Goal: Browse casually: Explore the website without a specific task or goal

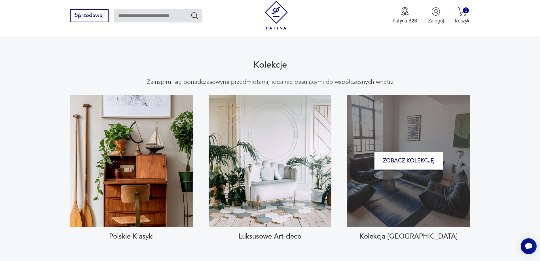
scroll to position [624, 0]
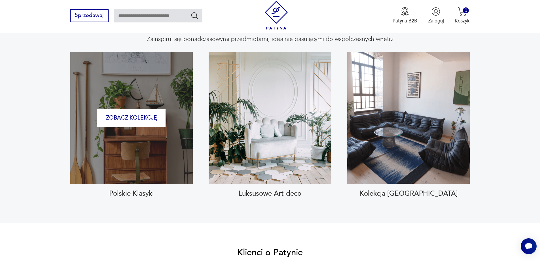
click at [175, 147] on div "Zobacz kolekcję" at bounding box center [131, 118] width 123 height 132
click at [138, 119] on div "Zobacz kolekcję" at bounding box center [131, 118] width 123 height 132
click at [138, 109] on button "Zobacz kolekcję" at bounding box center [131, 117] width 68 height 17
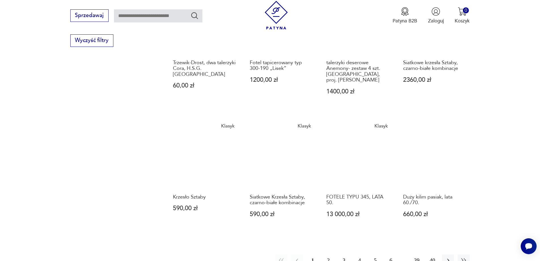
scroll to position [459, 0]
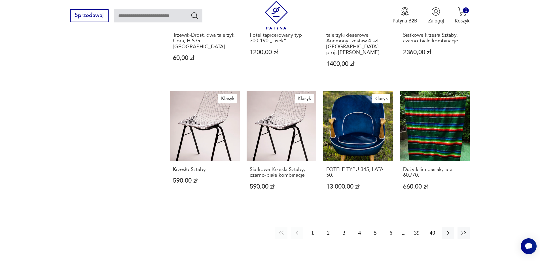
click at [330, 227] on button "2" at bounding box center [328, 233] width 12 height 12
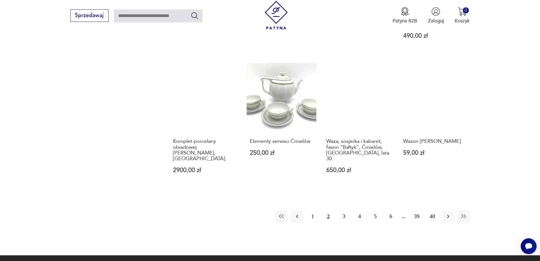
scroll to position [476, 0]
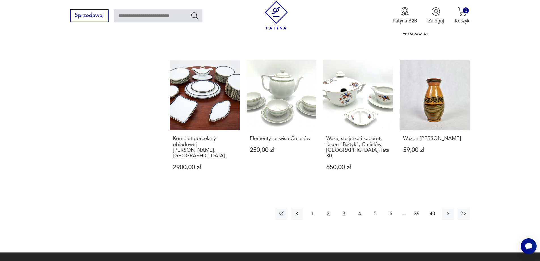
click at [344, 207] on button "3" at bounding box center [344, 213] width 12 height 12
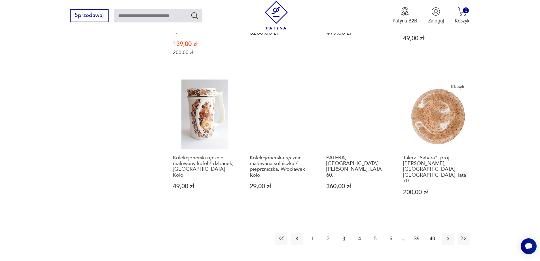
scroll to position [465, 0]
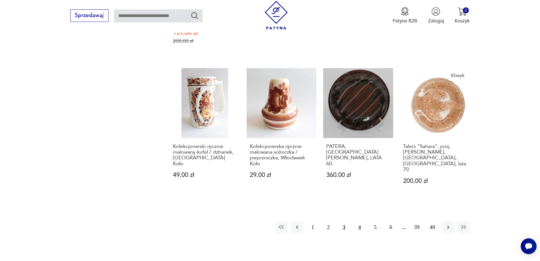
click at [361, 221] on button "4" at bounding box center [360, 227] width 12 height 12
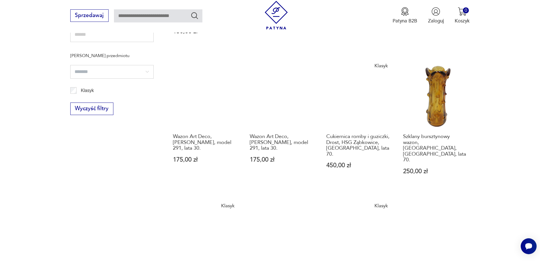
scroll to position [431, 0]
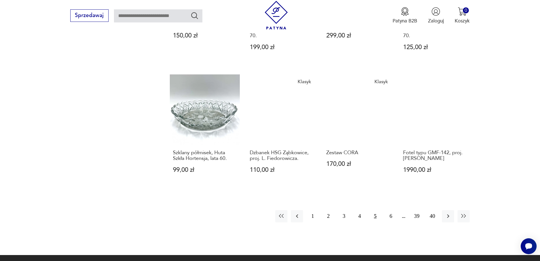
scroll to position [488, 0]
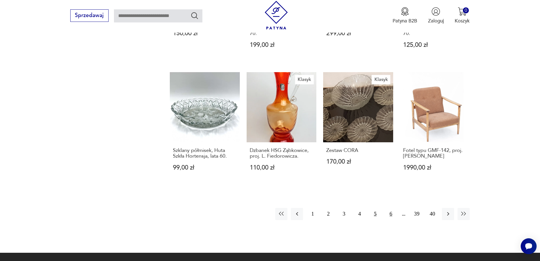
click at [392, 208] on button "6" at bounding box center [391, 214] width 12 height 12
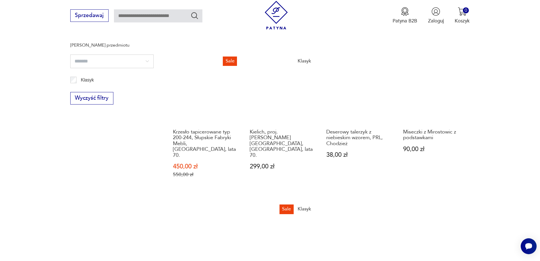
scroll to position [459, 0]
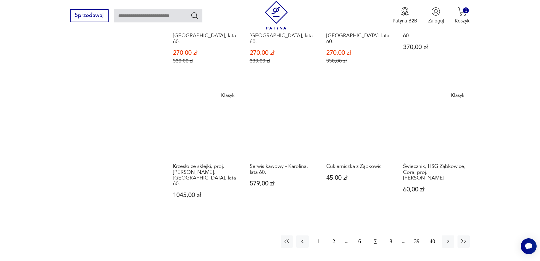
scroll to position [516, 0]
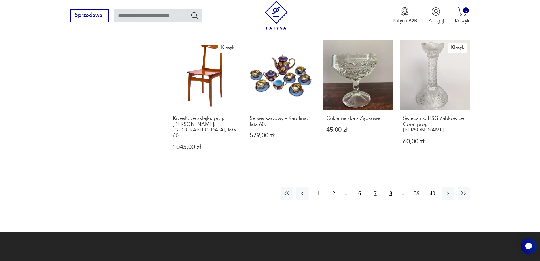
click at [391, 187] on button "8" at bounding box center [391, 193] width 12 height 12
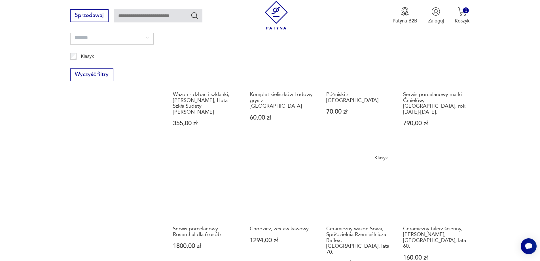
scroll to position [459, 0]
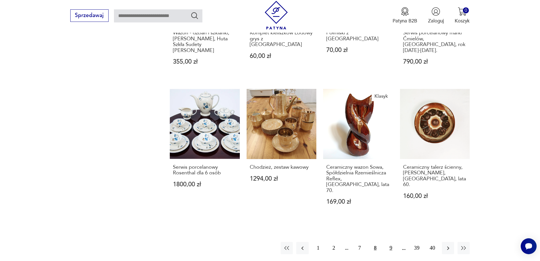
click at [391, 242] on button "9" at bounding box center [391, 248] width 12 height 12
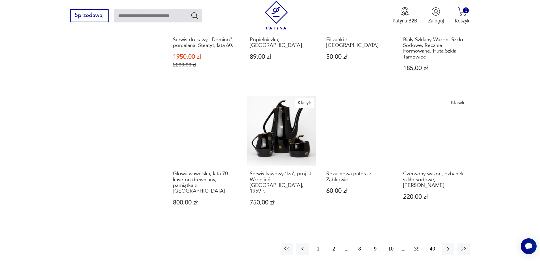
scroll to position [516, 0]
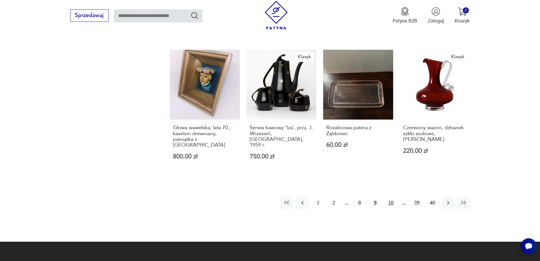
click at [391, 197] on button "10" at bounding box center [391, 203] width 12 height 12
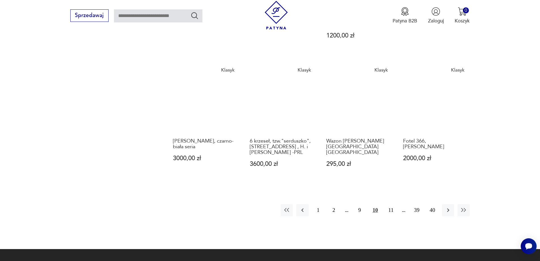
scroll to position [544, 0]
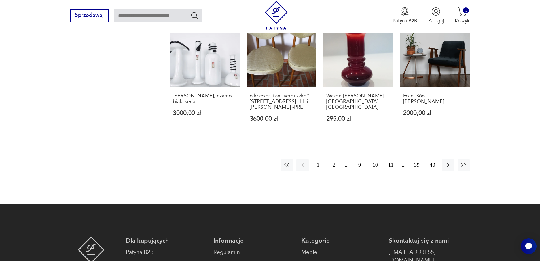
click at [392, 159] on button "11" at bounding box center [391, 165] width 12 height 12
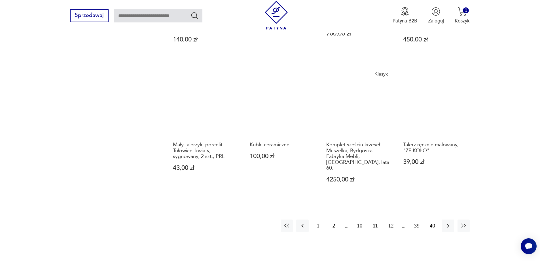
scroll to position [573, 0]
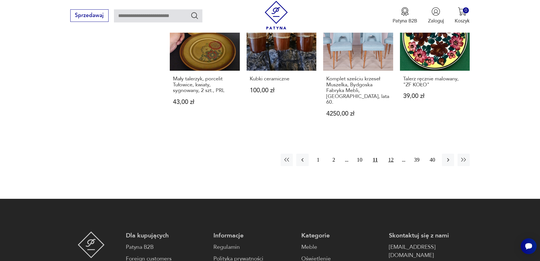
click at [393, 153] on button "12" at bounding box center [391, 159] width 12 height 12
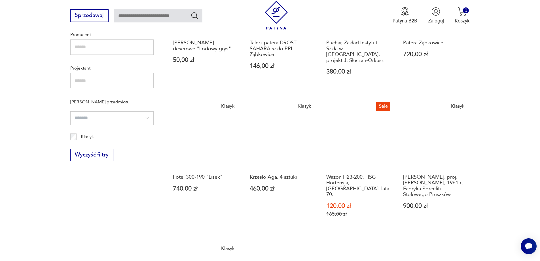
scroll to position [488, 0]
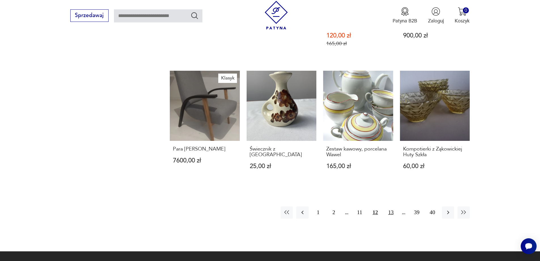
click at [392, 206] on button "13" at bounding box center [391, 212] width 12 height 12
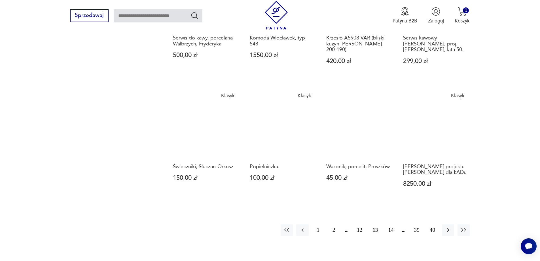
scroll to position [516, 0]
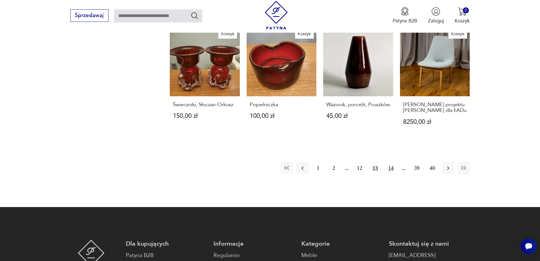
click at [390, 162] on button "14" at bounding box center [391, 168] width 12 height 12
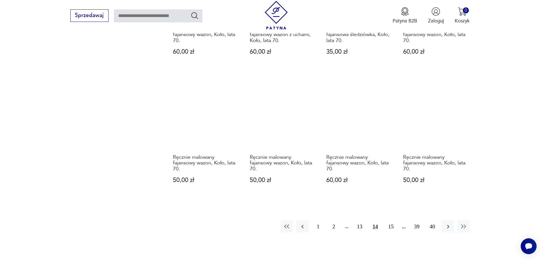
scroll to position [516, 0]
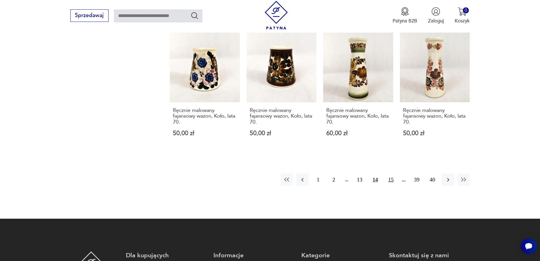
click at [390, 173] on button "15" at bounding box center [391, 179] width 12 height 12
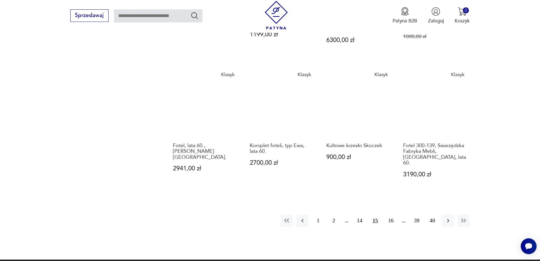
scroll to position [516, 0]
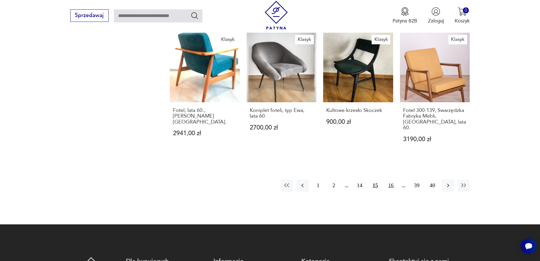
click at [393, 179] on button "16" at bounding box center [391, 185] width 12 height 12
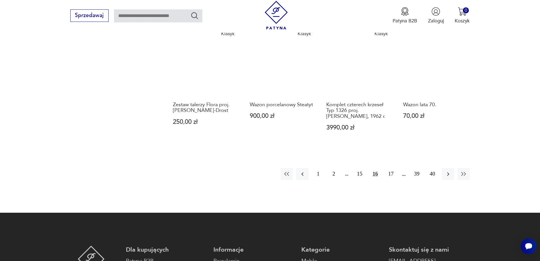
scroll to position [573, 0]
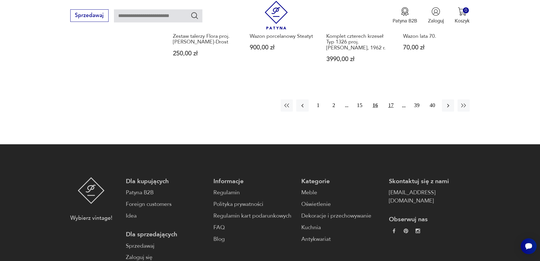
click at [391, 99] on button "17" at bounding box center [391, 105] width 12 height 12
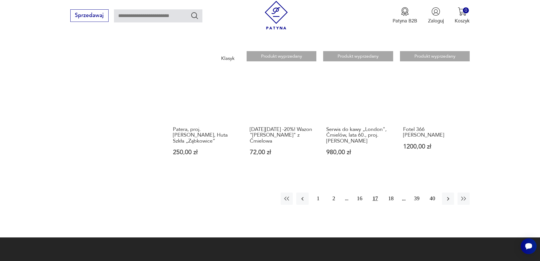
scroll to position [544, 0]
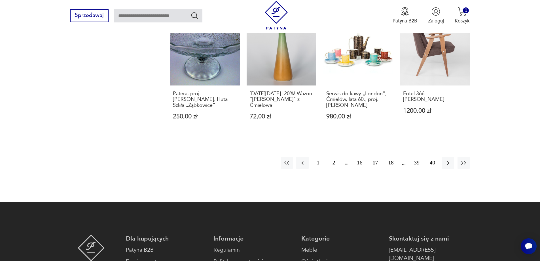
click at [392, 157] on button "18" at bounding box center [391, 163] width 12 height 12
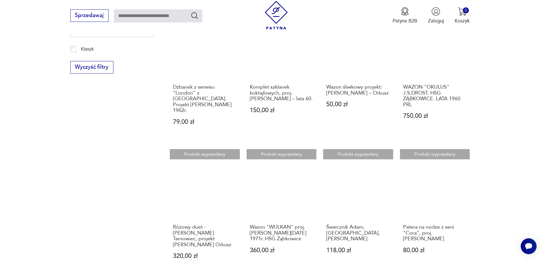
scroll to position [431, 0]
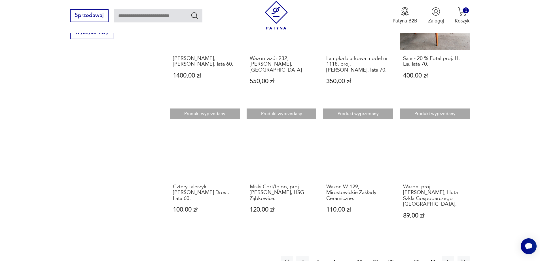
scroll to position [488, 0]
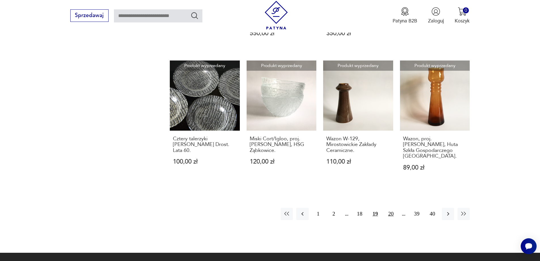
click at [389, 208] on button "20" at bounding box center [391, 214] width 12 height 12
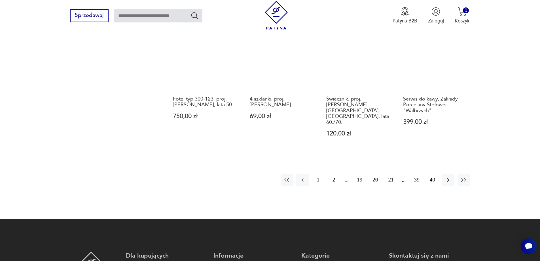
scroll to position [601, 0]
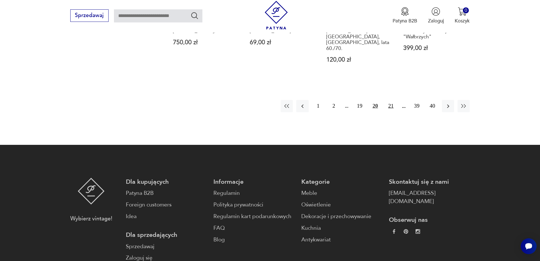
click at [389, 100] on button "21" at bounding box center [391, 106] width 12 height 12
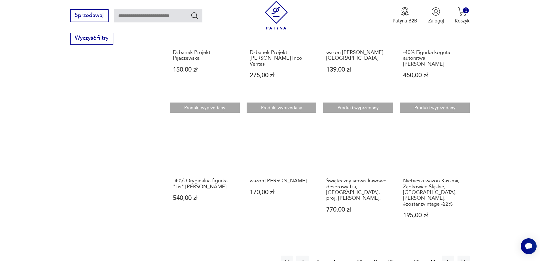
scroll to position [459, 0]
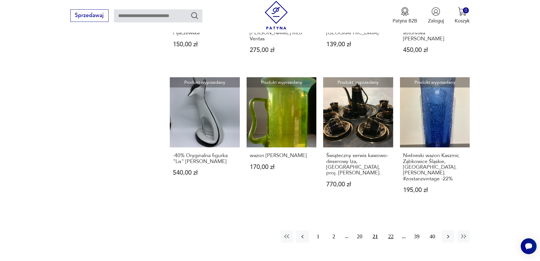
click at [392, 231] on button "22" at bounding box center [391, 236] width 12 height 12
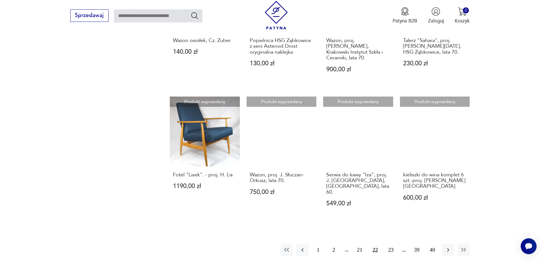
scroll to position [488, 0]
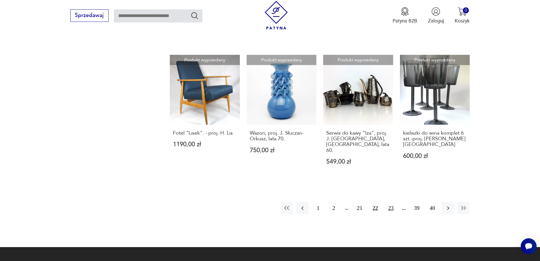
click at [390, 202] on button "23" at bounding box center [391, 208] width 12 height 12
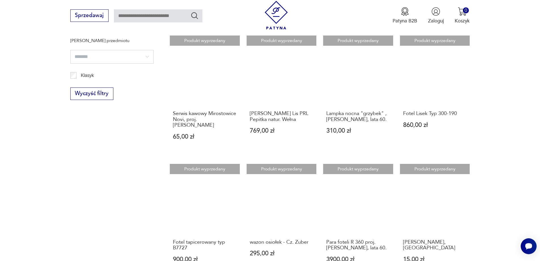
scroll to position [459, 0]
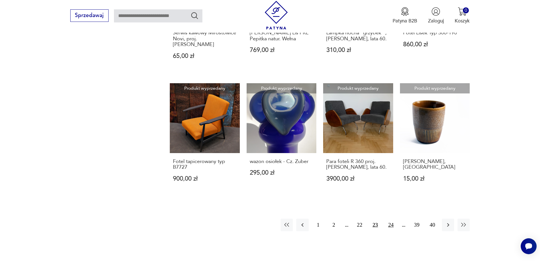
click at [390, 218] on button "24" at bounding box center [391, 224] width 12 height 12
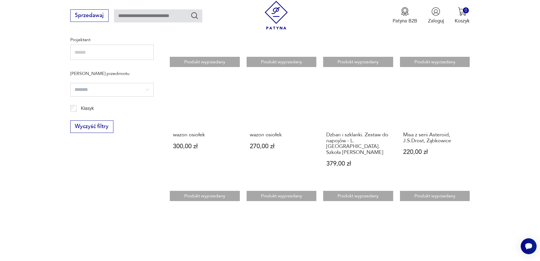
scroll to position [431, 0]
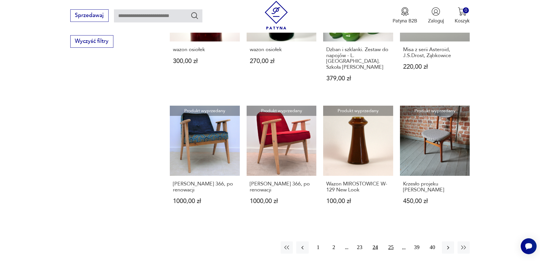
click at [391, 241] on button "25" at bounding box center [391, 247] width 12 height 12
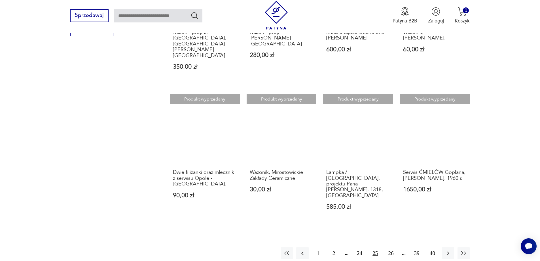
scroll to position [488, 0]
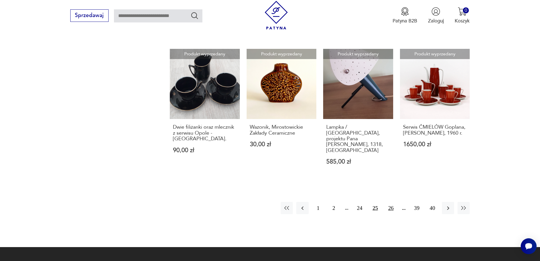
click at [393, 202] on button "26" at bounding box center [391, 208] width 12 height 12
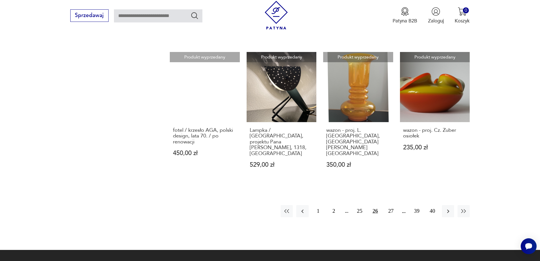
scroll to position [516, 0]
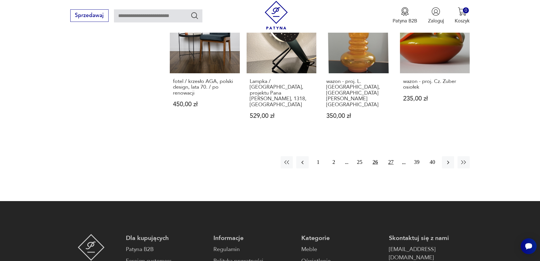
click at [391, 156] on button "27" at bounding box center [391, 162] width 12 height 12
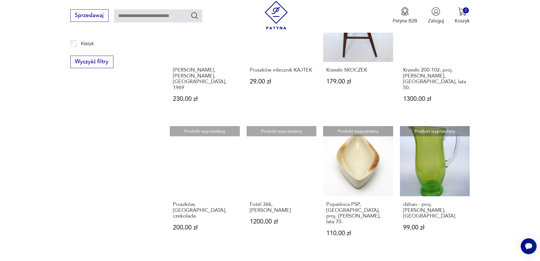
scroll to position [488, 0]
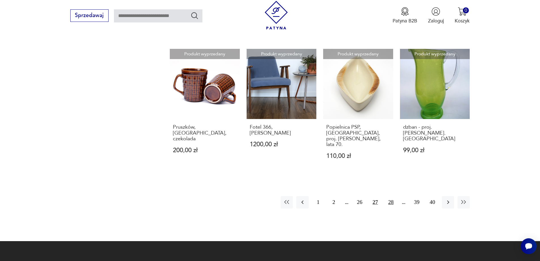
click at [391, 196] on button "28" at bounding box center [391, 202] width 12 height 12
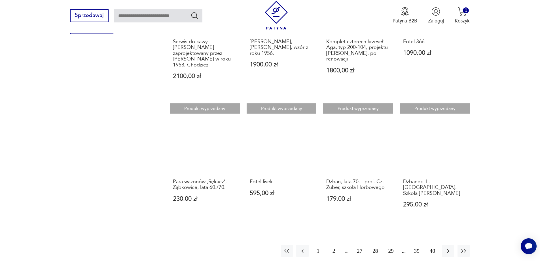
scroll to position [544, 0]
